Goal: Navigation & Orientation: Find specific page/section

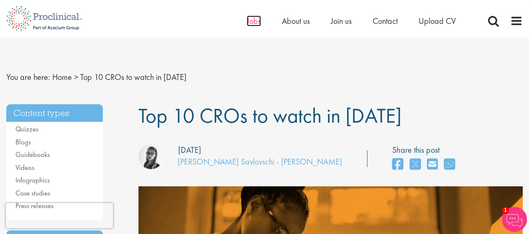
click at [249, 22] on span "Jobs" at bounding box center [254, 20] width 14 height 11
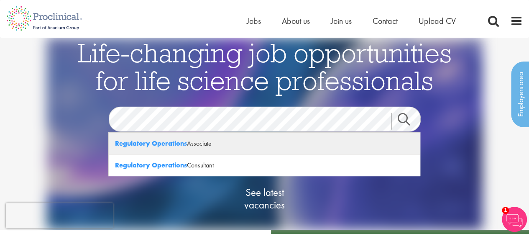
click at [272, 136] on div "Regulatory Operations Associate" at bounding box center [264, 144] width 311 height 22
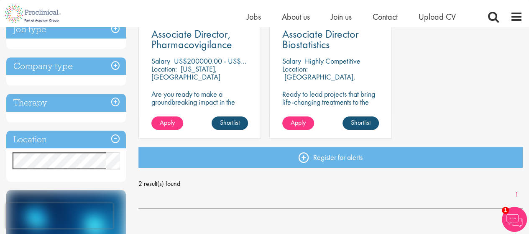
scroll to position [84, 0]
